Goal: Task Accomplishment & Management: Manage account settings

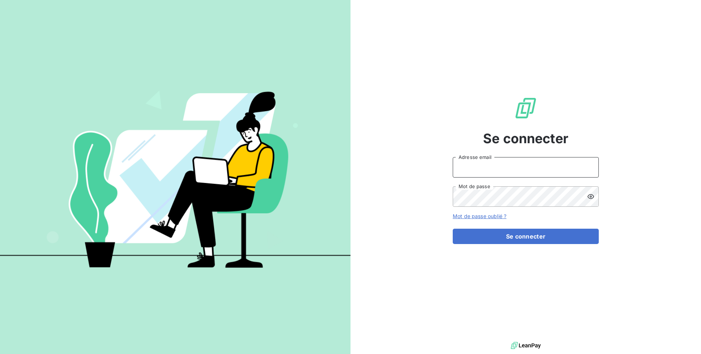
click at [494, 171] on input "Adresse email" at bounding box center [526, 167] width 146 height 20
click at [512, 170] on input "[PERSON_NAME][EMAIL_ADDRESS][PERSON_NAME][DOMAIN_NAME]" at bounding box center [526, 167] width 146 height 20
click at [556, 173] on input "[PERSON_NAME][EMAIL_ADDRESS][DOMAIN_NAME]" at bounding box center [526, 167] width 146 height 20
type input "[PERSON_NAME][EMAIL_ADDRESS][DOMAIN_NAME]"
click at [453, 228] on button "Se connecter" at bounding box center [526, 235] width 146 height 15
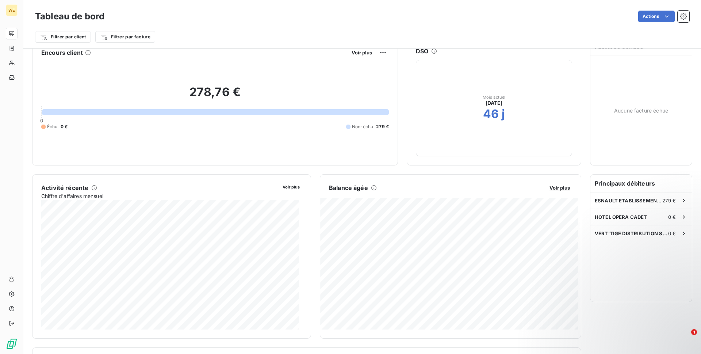
scroll to position [0, 0]
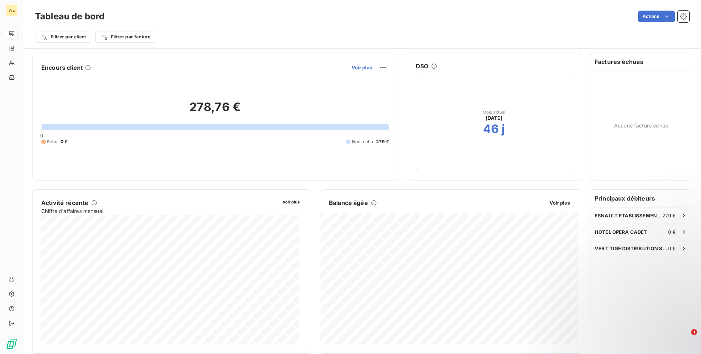
click at [352, 69] on span "Voir plus" at bounding box center [362, 68] width 20 height 6
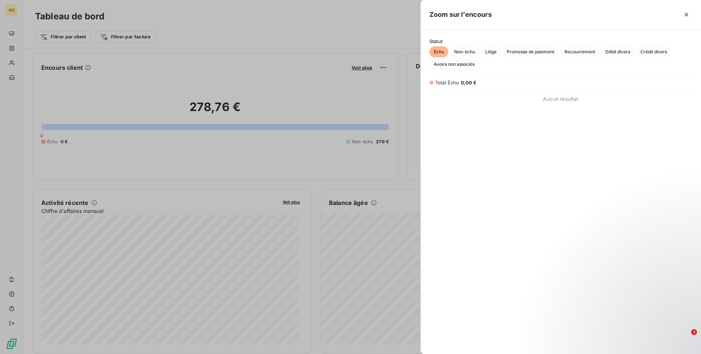
click at [371, 28] on div at bounding box center [350, 177] width 701 height 354
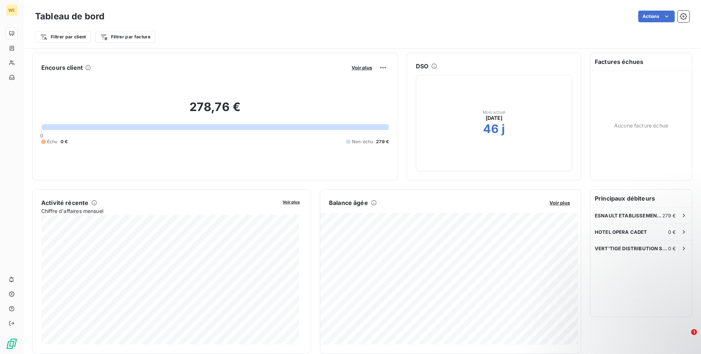
scroll to position [0, 0]
click at [215, 38] on div "Filtrer par client Filtrer par facture" at bounding box center [362, 37] width 654 height 14
